Goal: Submit feedback/report problem

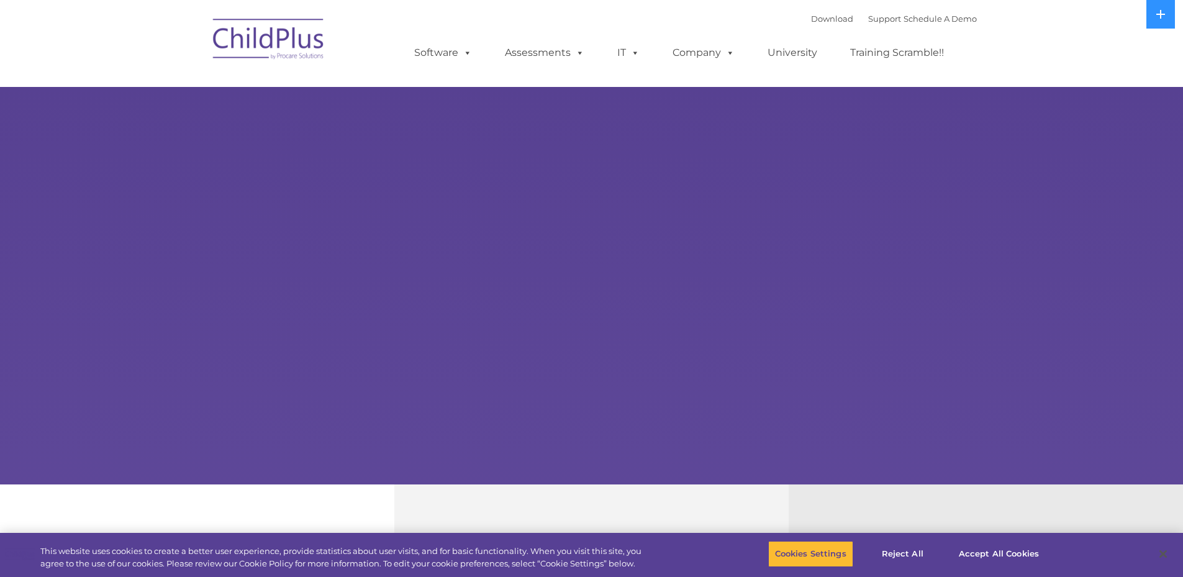
select select "MEDIUM"
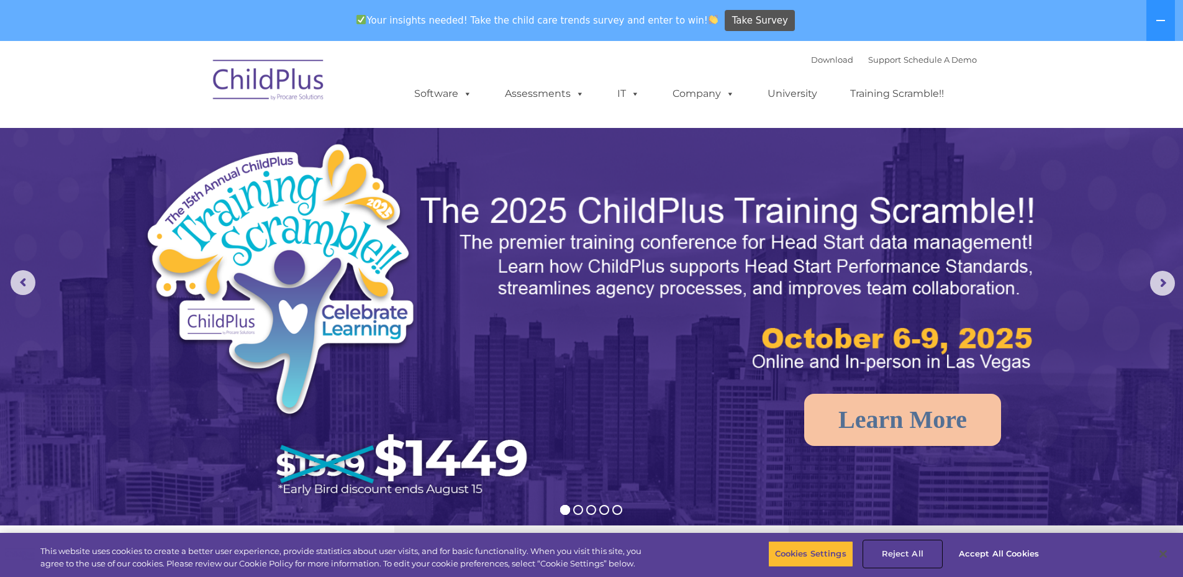
click at [899, 561] on button "Reject All" at bounding box center [903, 554] width 78 height 26
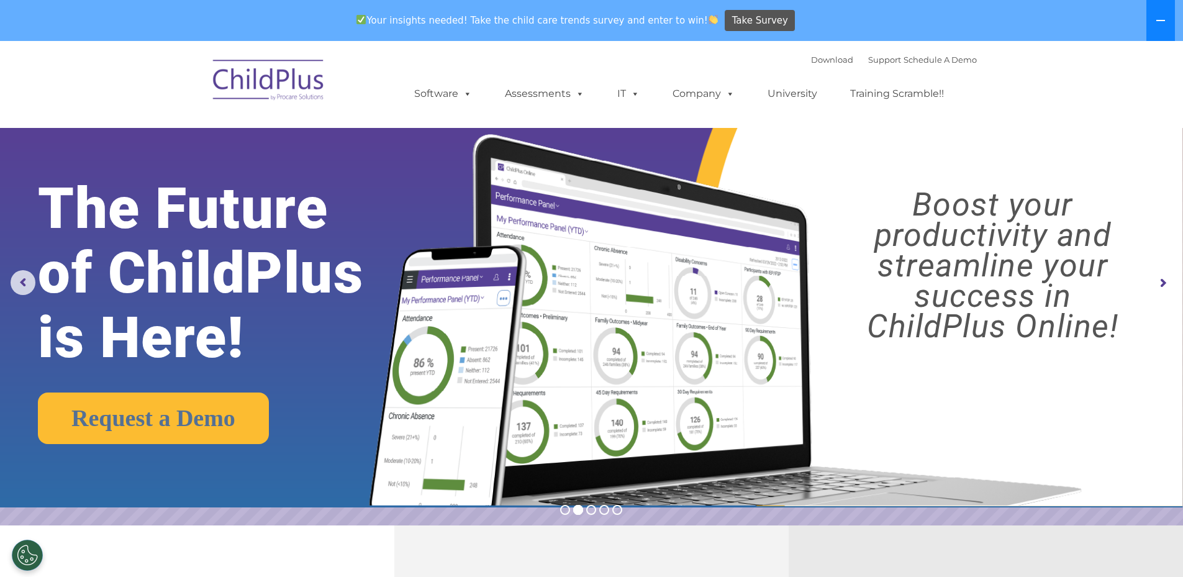
click at [1154, 25] on button at bounding box center [1161, 20] width 29 height 41
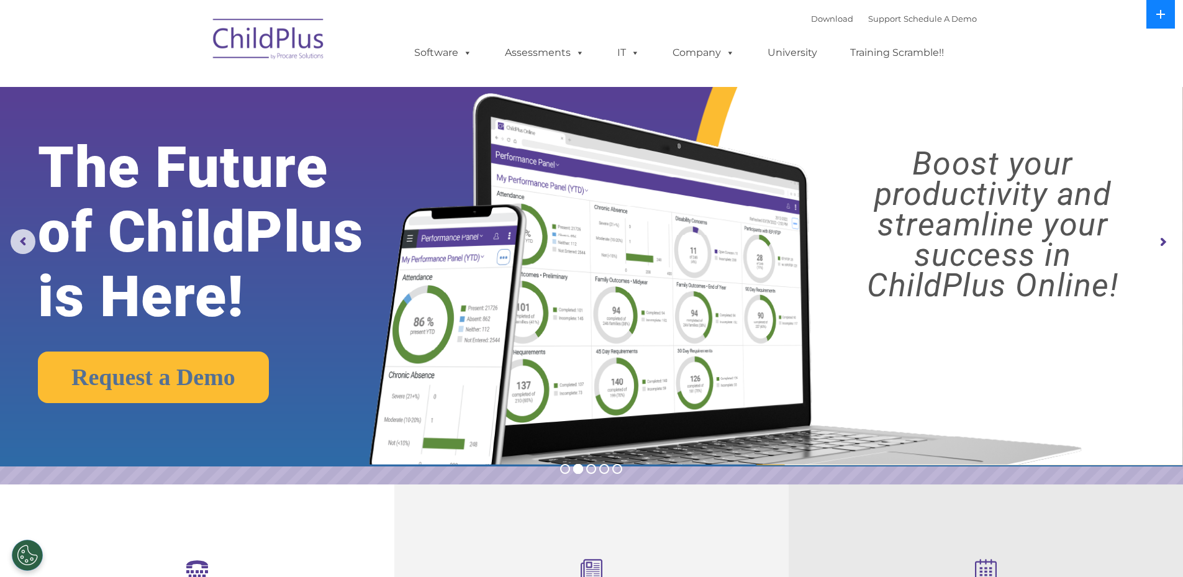
click at [1154, 25] on button at bounding box center [1161, 14] width 29 height 29
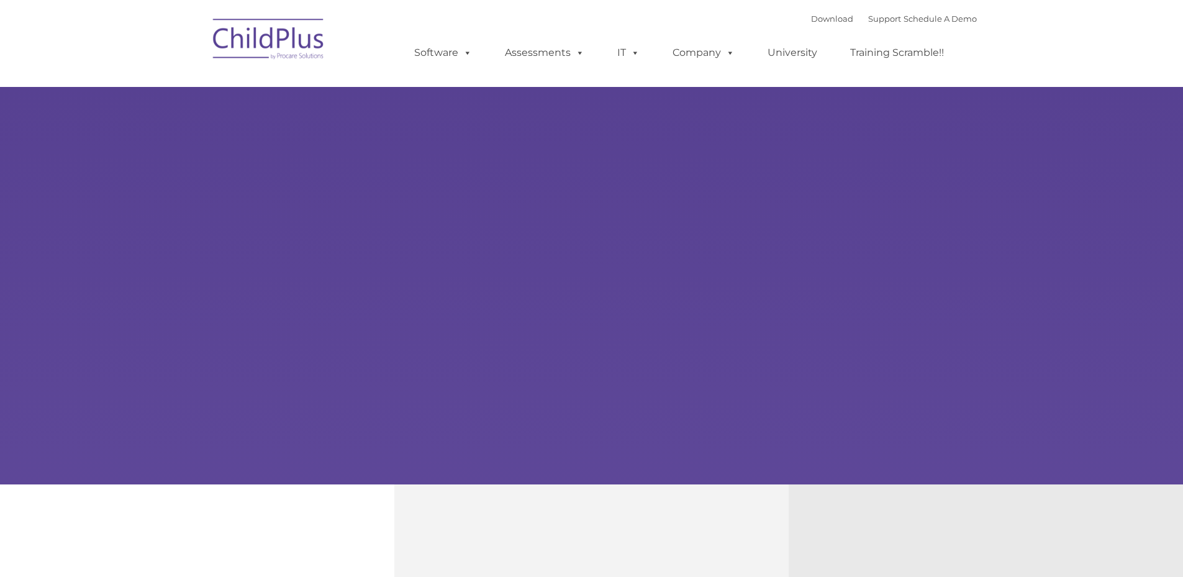
type input ""
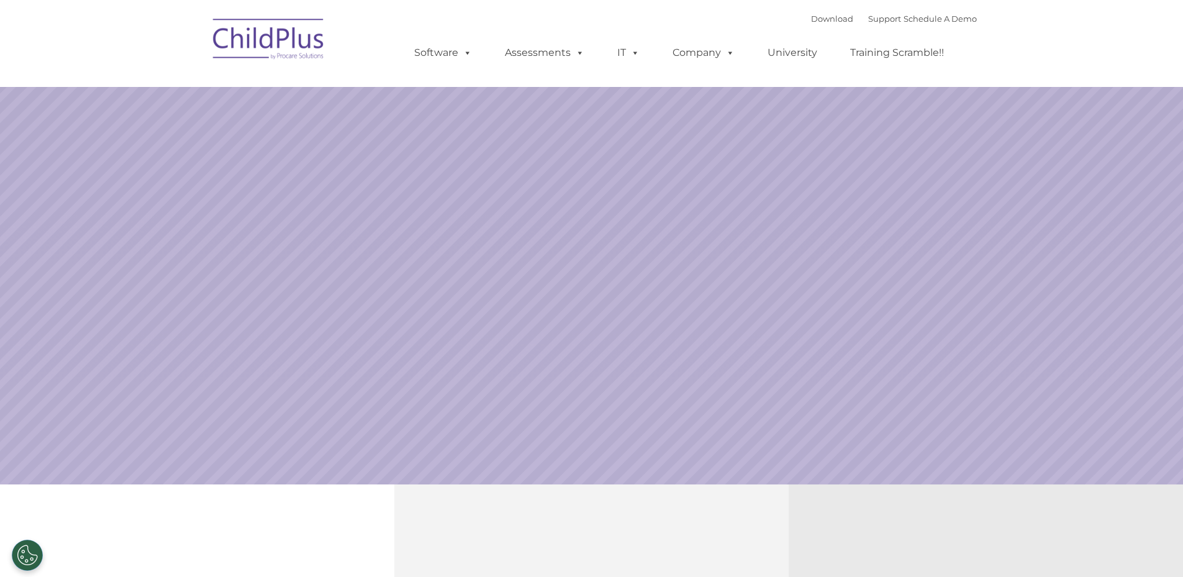
select select "MEDIUM"
